Goal: Task Accomplishment & Management: Use online tool/utility

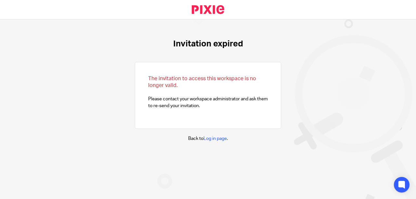
click at [199, 13] on link at bounding box center [208, 9] width 54 height 19
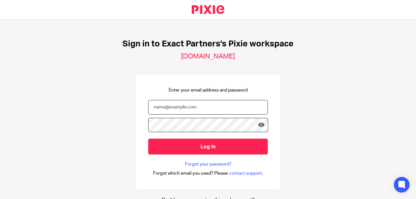
click at [179, 110] on input "email" at bounding box center [208, 107] width 120 height 15
click at [166, 109] on input "email" at bounding box center [208, 107] width 120 height 15
type input "lmiliotto@getexact.com"
click at [148, 139] on input "Log in" at bounding box center [208, 147] width 120 height 16
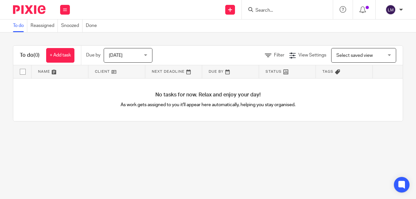
click at [363, 14] on div at bounding box center [364, 9] width 23 height 19
click at [365, 9] on icon at bounding box center [362, 9] width 6 height 6
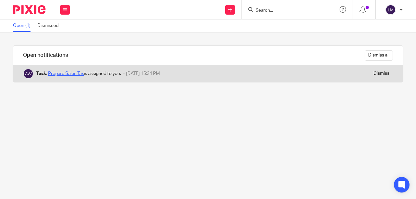
click at [79, 74] on link "Prepare Sales Tax" at bounding box center [66, 73] width 36 height 5
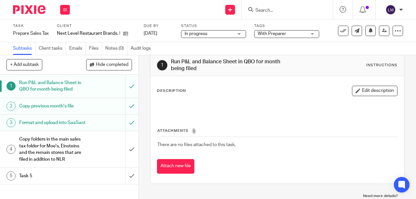
scroll to position [14, 0]
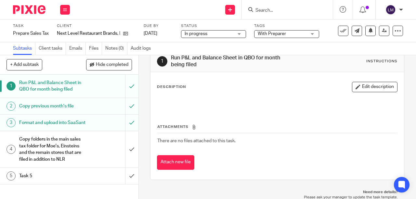
click at [73, 148] on h1 "Copy folders in the main sales tax folder for Moe's, Einsteins and the remain s…" at bounding box center [52, 150] width 66 height 30
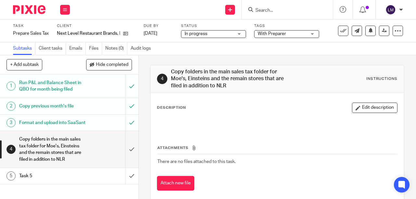
click at [71, 118] on h1 "Format and upload into SaaSant" at bounding box center [52, 123] width 66 height 10
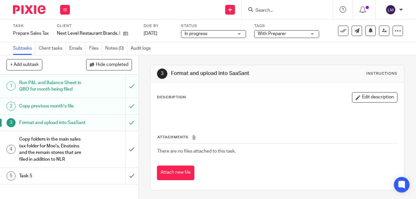
click at [58, 89] on h1 "Run P&L and Balance Sheet in QBO for month being filed" at bounding box center [52, 86] width 66 height 17
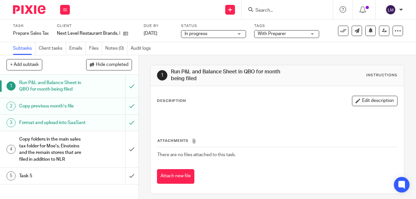
click at [58, 112] on link "2 Copy previous month's file" at bounding box center [62, 106] width 125 height 16
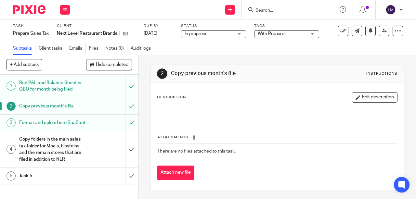
click at [84, 87] on div "Run P&L and Balance Sheet in QBO for month being filed" at bounding box center [68, 86] width 99 height 17
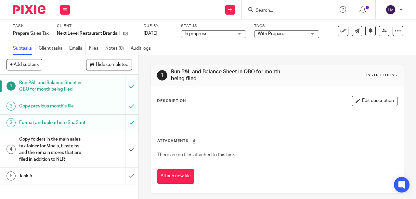
click at [87, 104] on div "Copy previous month's file" at bounding box center [68, 106] width 99 height 10
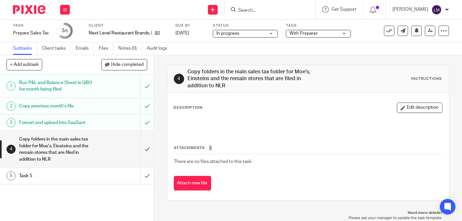
drag, startPoint x: 337, startPoint y: 0, endPoint x: 282, endPoint y: 161, distance: 170.2
click at [282, 161] on td "There are no files attached to this task." at bounding box center [308, 162] width 269 height 16
